Goal: Task Accomplishment & Management: Use online tool/utility

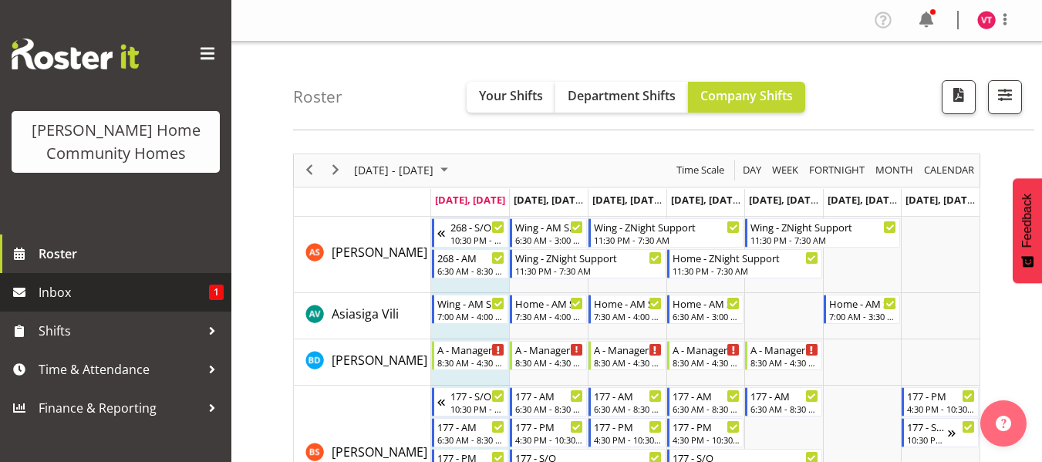
click at [182, 289] on span "Inbox" at bounding box center [124, 292] width 171 height 23
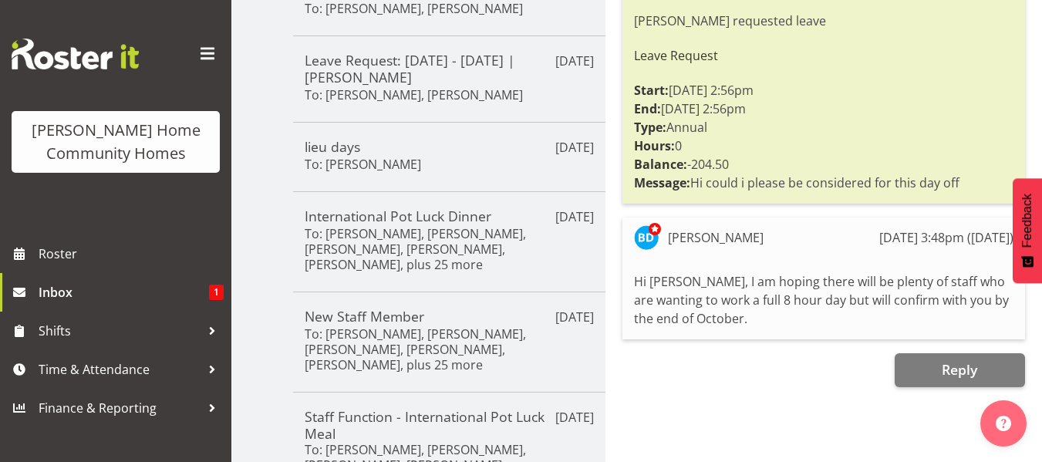
scroll to position [401, 0]
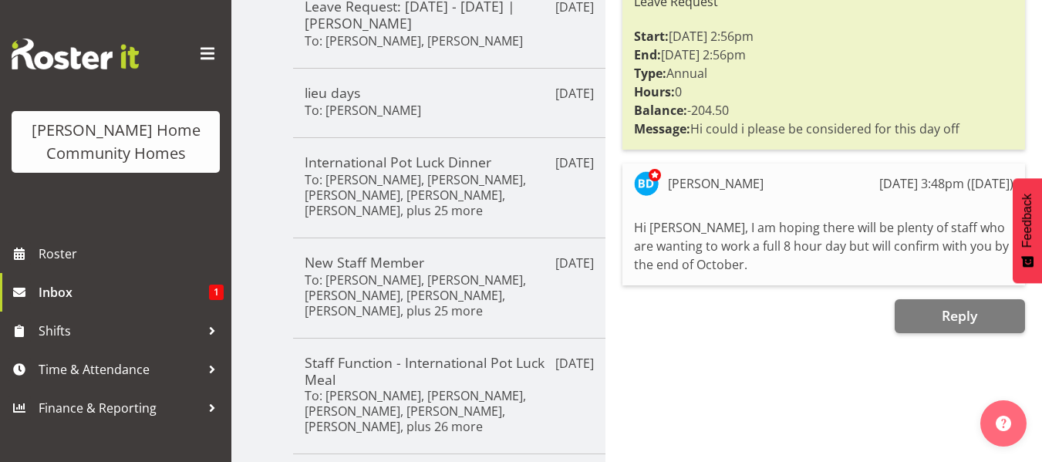
click at [822, 241] on div "Hi Vanessa, I am hoping there will be plenty of staff who are wanting to work a…" at bounding box center [824, 245] width 380 height 63
click at [264, 171] on div "Inbox All General Shift Offers Shift Swap Offers Leave Requests January Februar…" at bounding box center [636, 215] width 811 height 1150
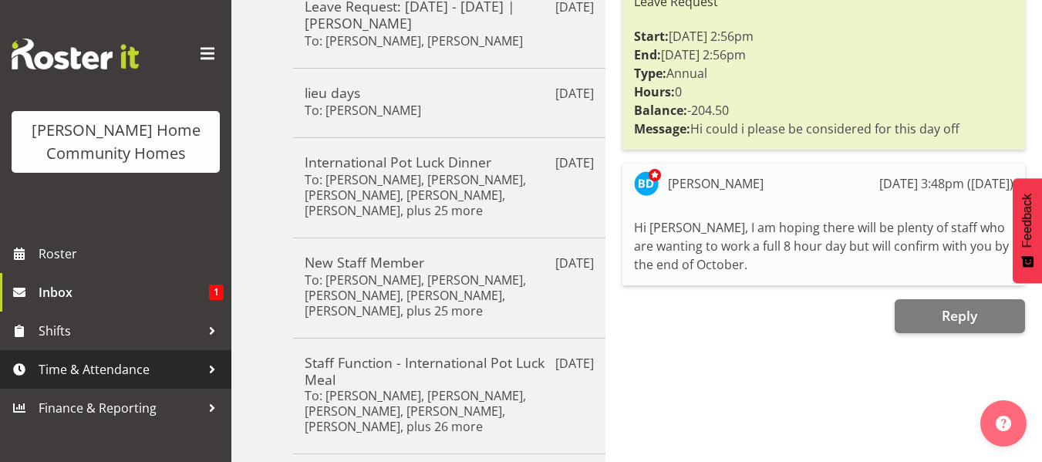
click at [146, 373] on span "Time & Attendance" at bounding box center [120, 369] width 162 height 23
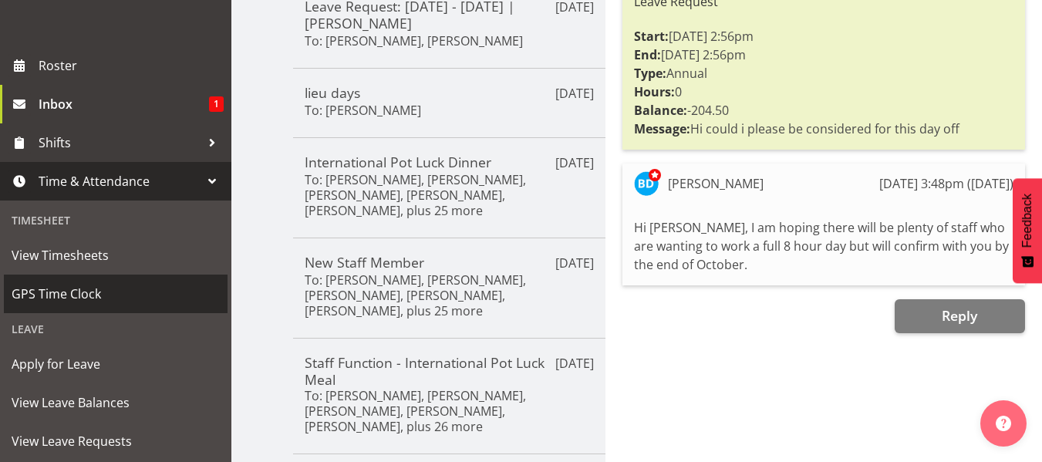
scroll to position [216, 0]
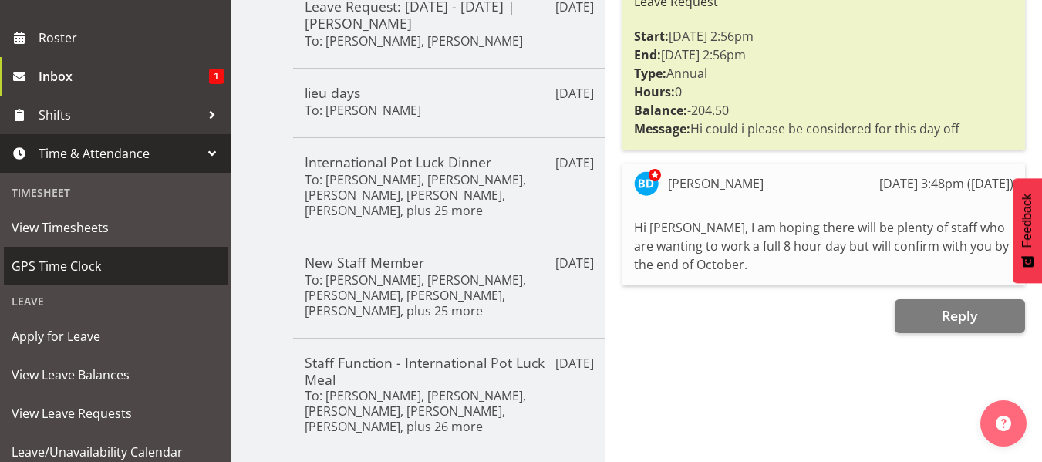
click at [136, 259] on span "GPS Time Clock" at bounding box center [116, 266] width 208 height 23
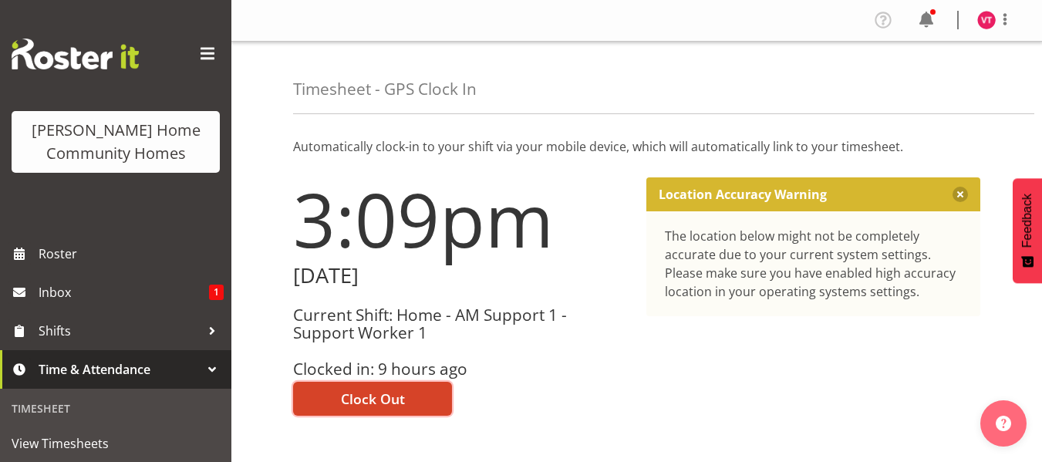
click at [375, 400] on span "Clock Out" at bounding box center [373, 399] width 64 height 20
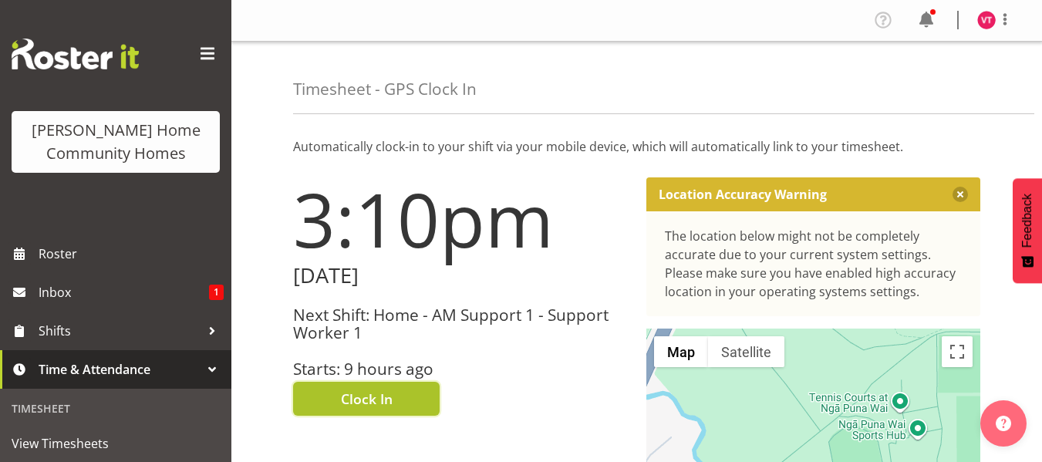
click at [375, 400] on span "Clock In" at bounding box center [367, 399] width 52 height 20
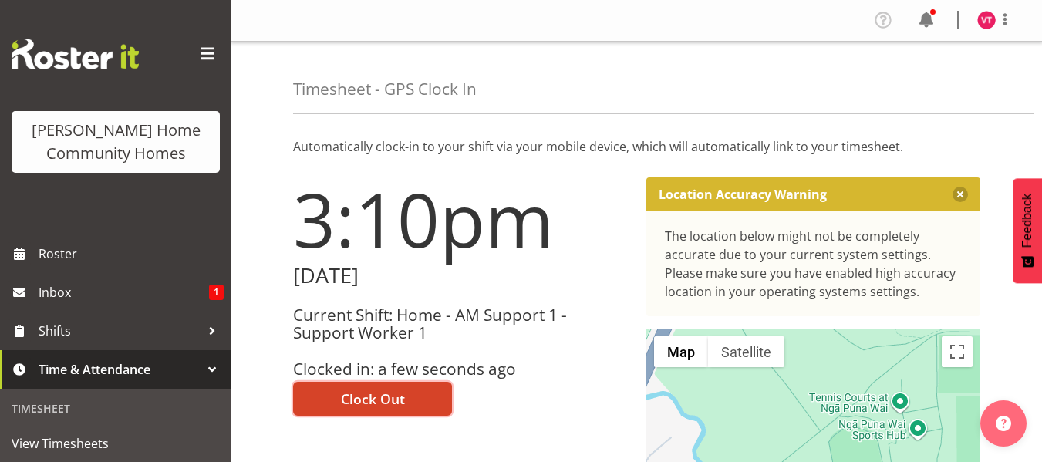
click at [419, 396] on button "Clock Out" at bounding box center [372, 399] width 159 height 34
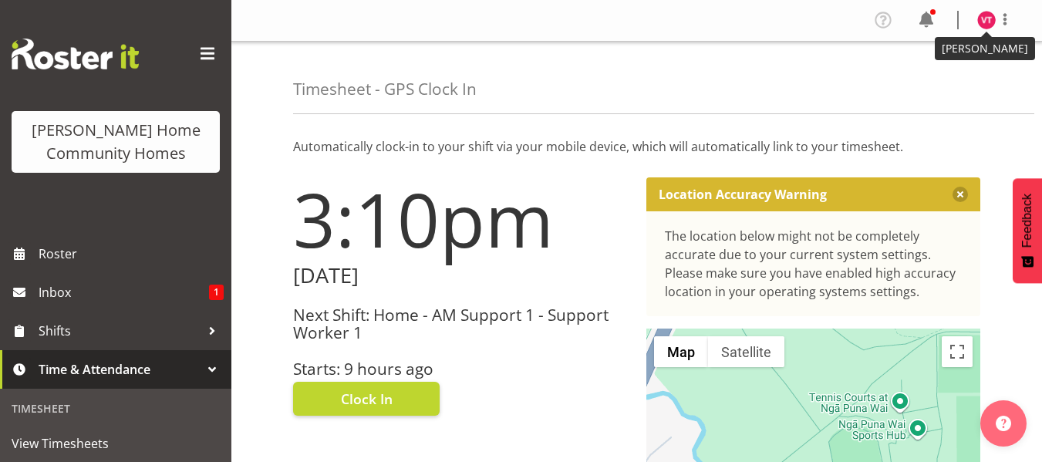
click at [993, 23] on img at bounding box center [987, 20] width 19 height 19
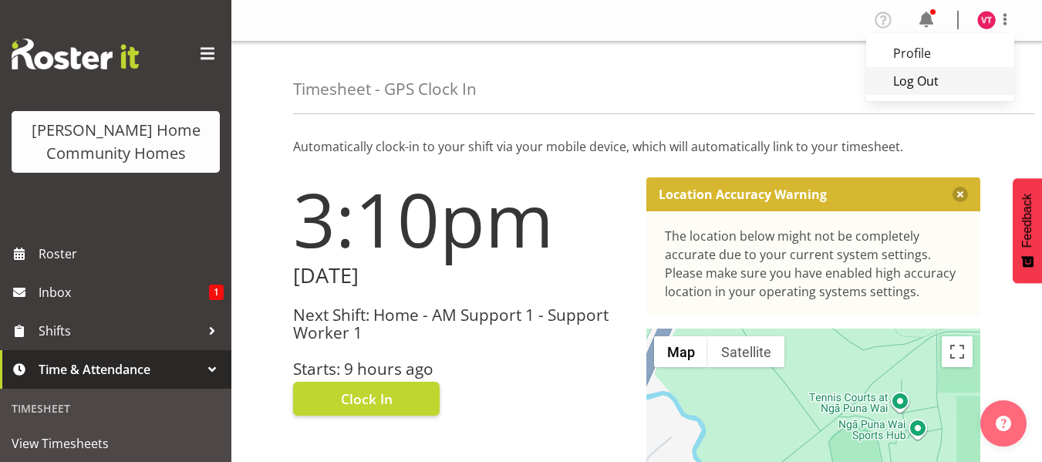
click at [943, 78] on link "Log Out" at bounding box center [940, 81] width 148 height 28
